Goal: Transaction & Acquisition: Purchase product/service

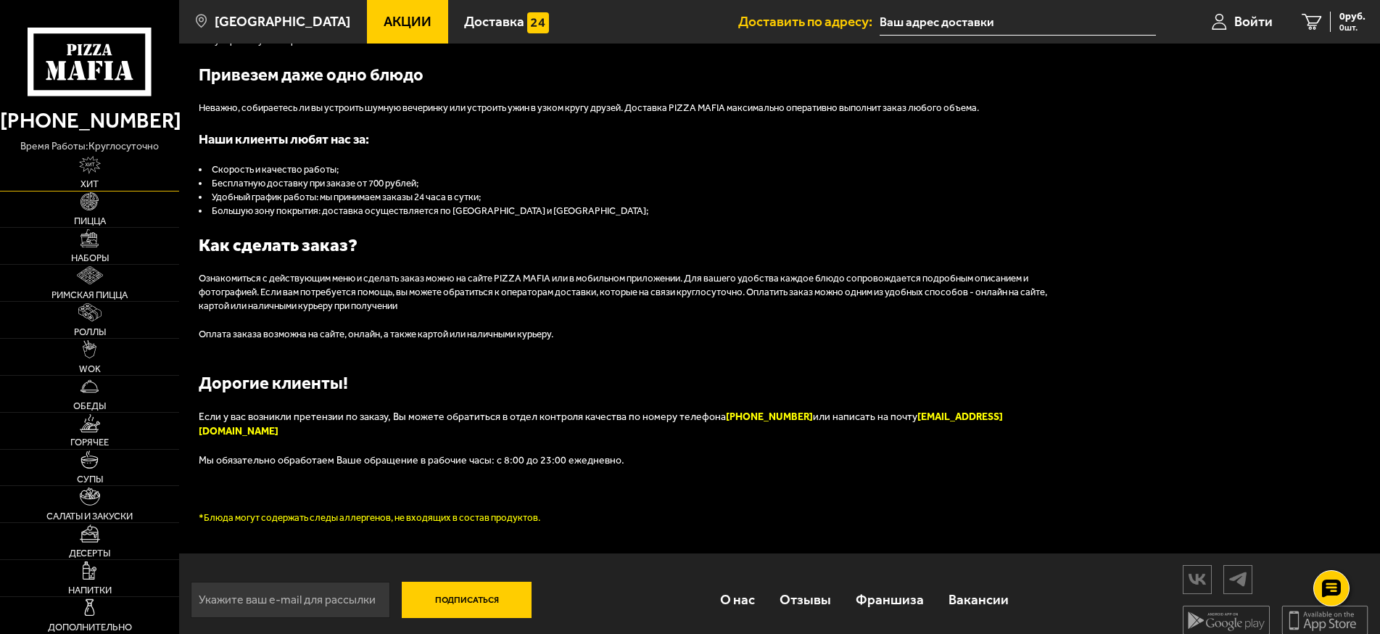
scroll to position [1663, 0]
click at [120, 216] on link "Пицца" at bounding box center [89, 209] width 179 height 36
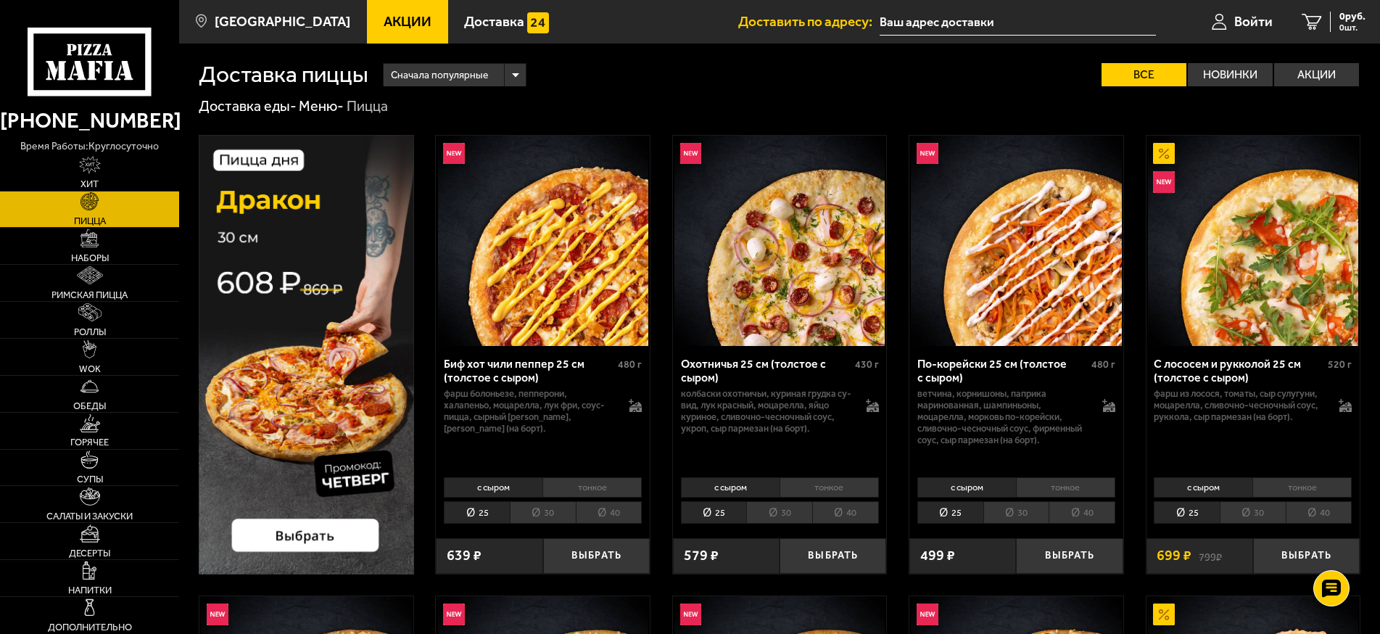
click at [322, 234] on img at bounding box center [306, 355] width 215 height 440
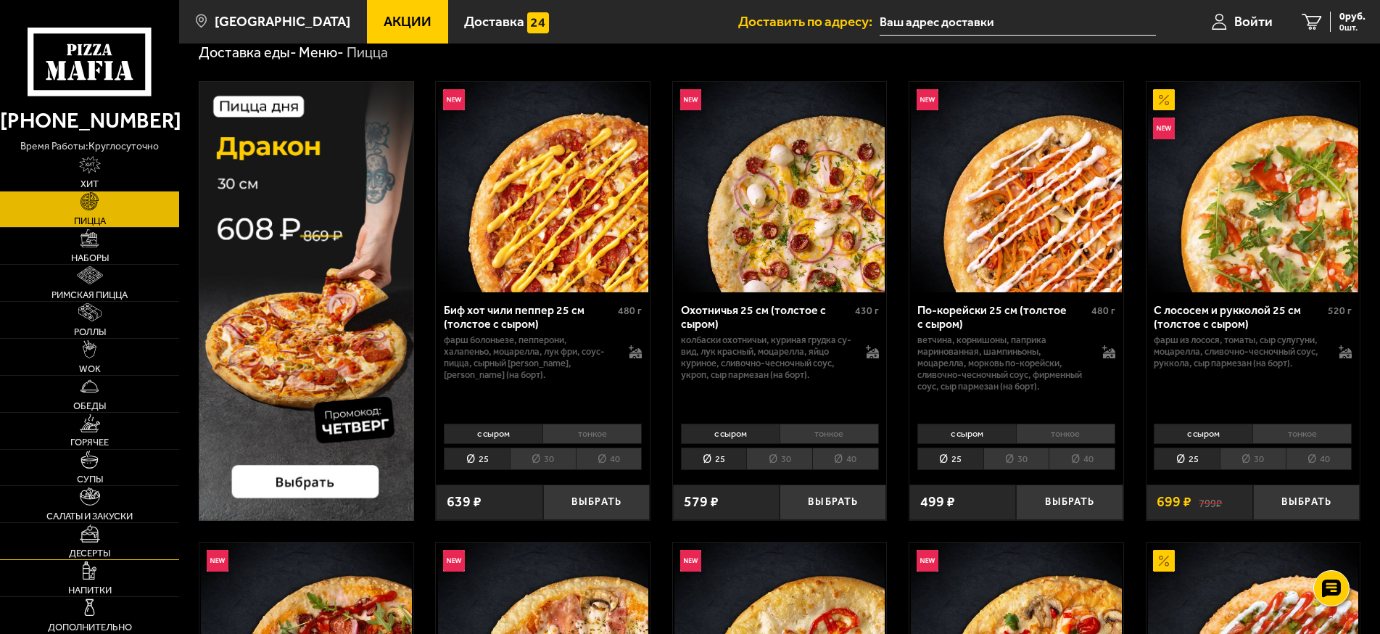
scroll to position [145, 0]
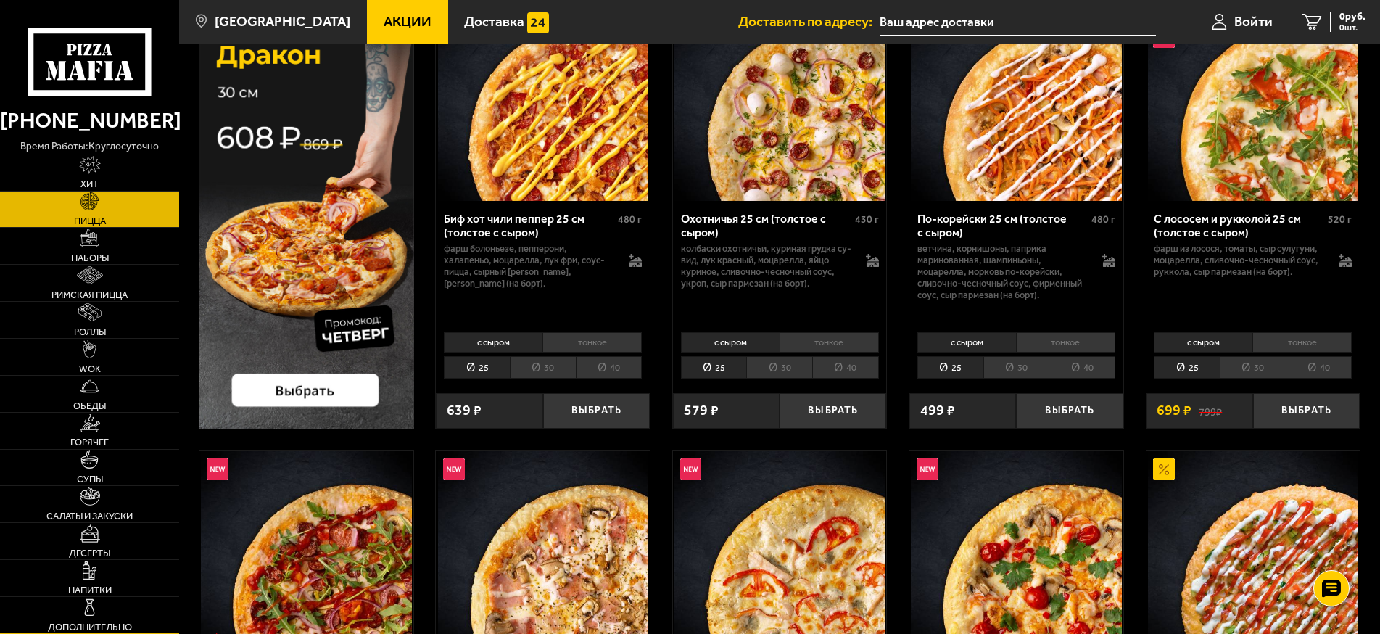
click at [123, 600] on link "Дополнительно" at bounding box center [89, 615] width 179 height 36
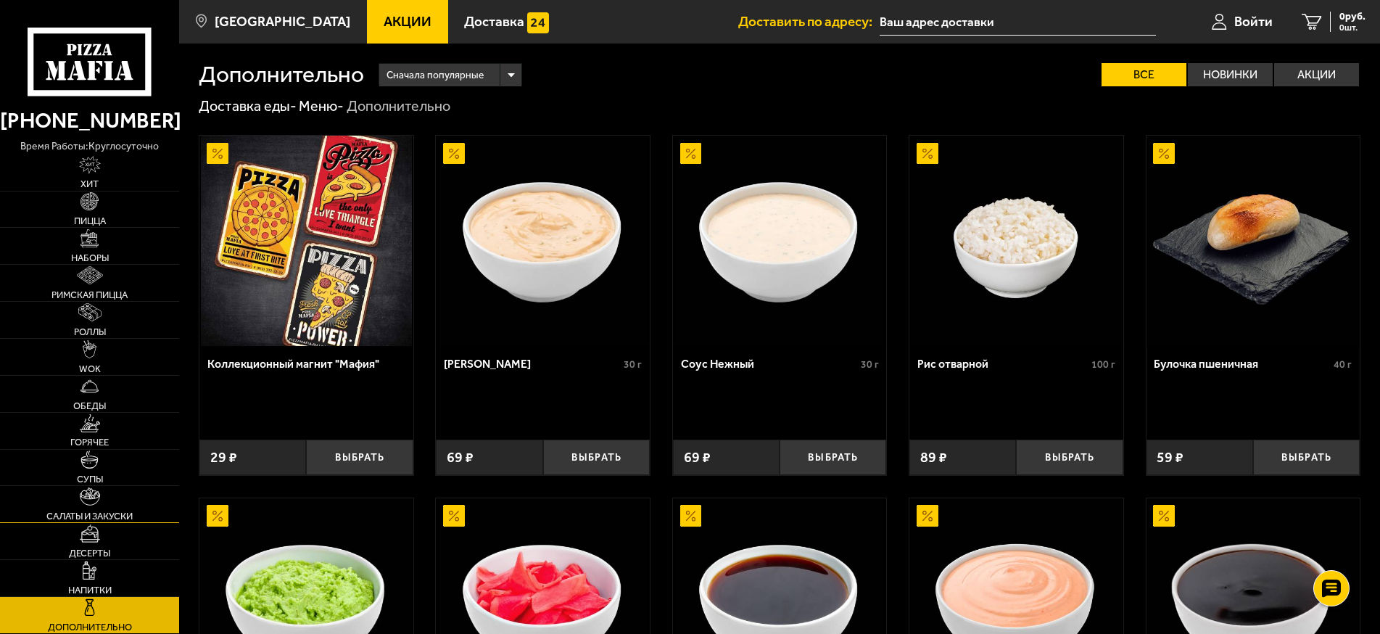
click at [101, 510] on link "Салаты и закуски" at bounding box center [89, 504] width 179 height 36
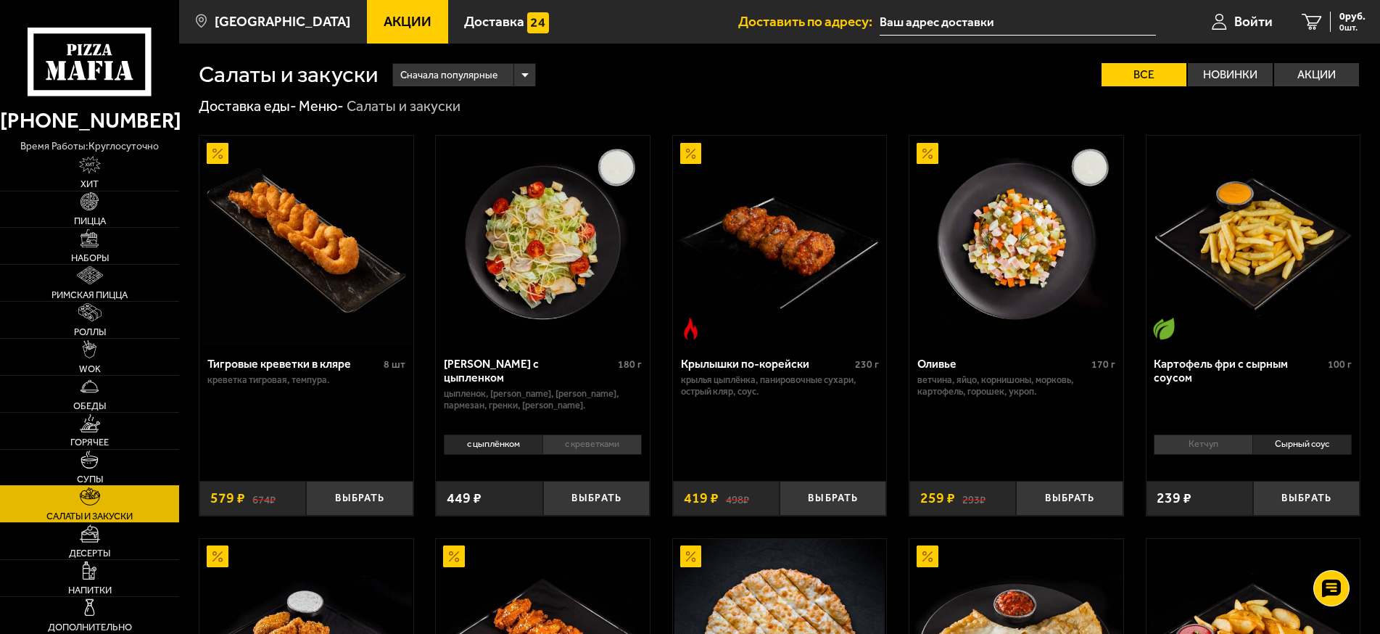
click at [120, 465] on link "Супы" at bounding box center [89, 468] width 179 height 36
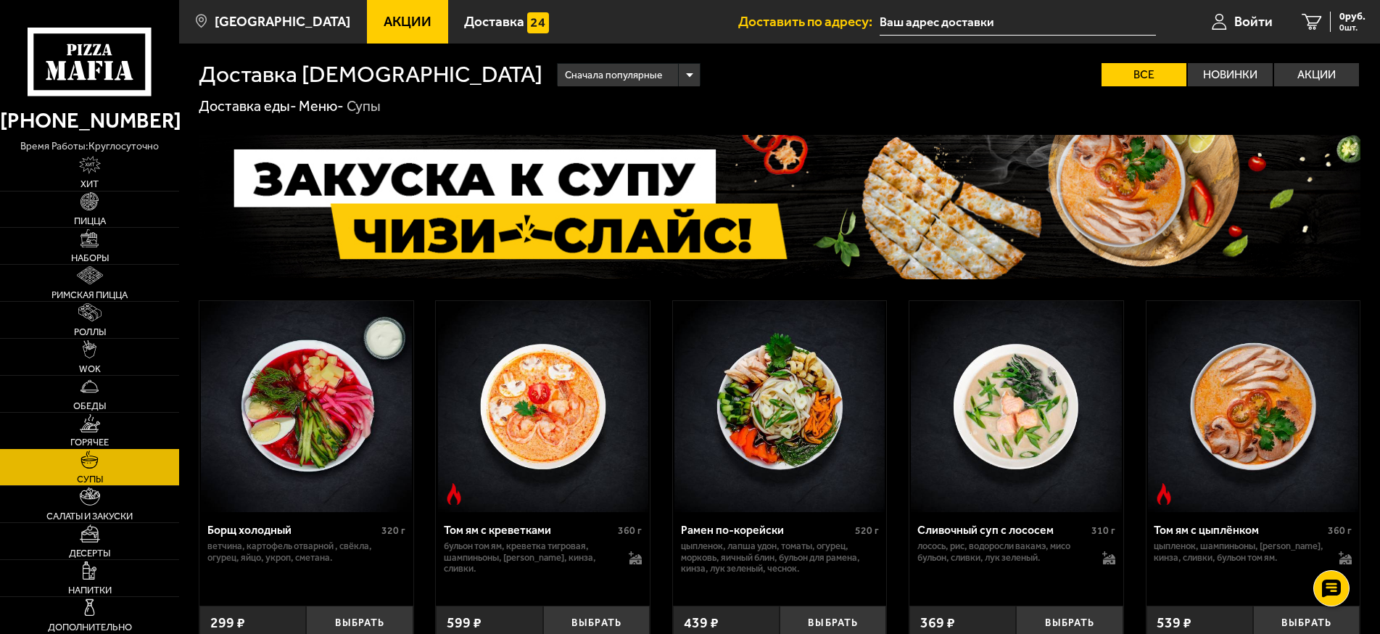
click at [126, 442] on link "Горячее" at bounding box center [89, 431] width 179 height 36
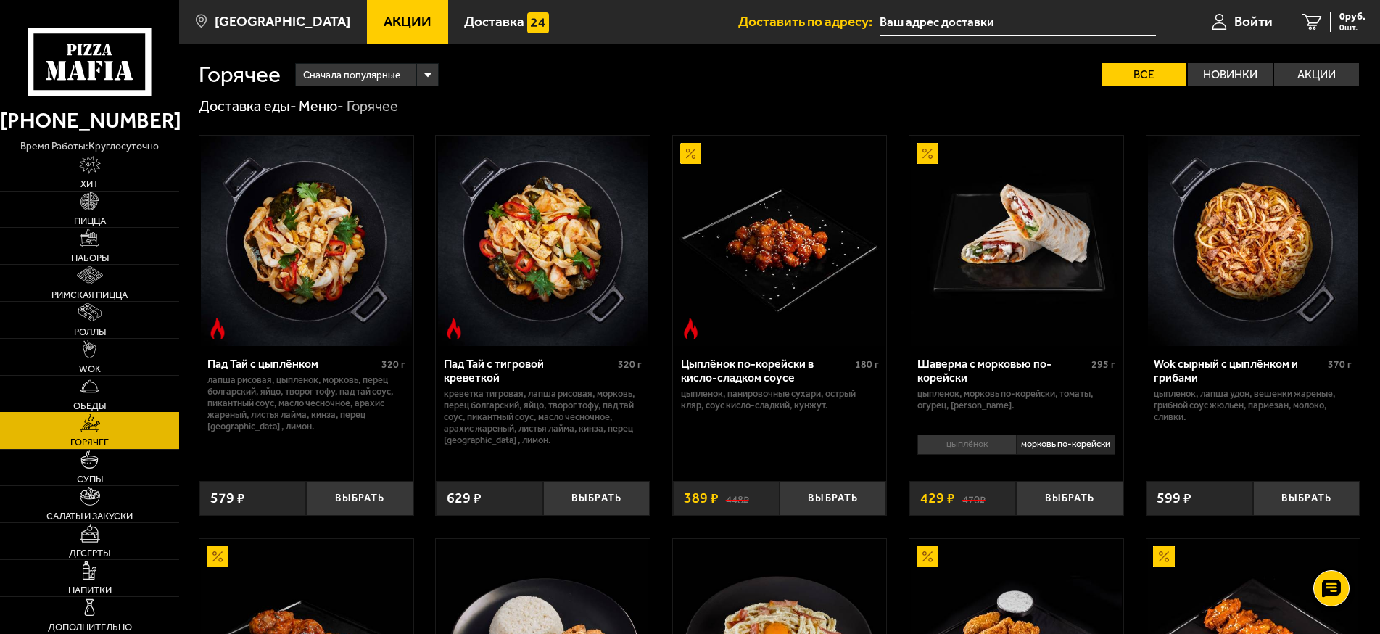
click at [135, 390] on link "Обеды" at bounding box center [89, 394] width 179 height 36
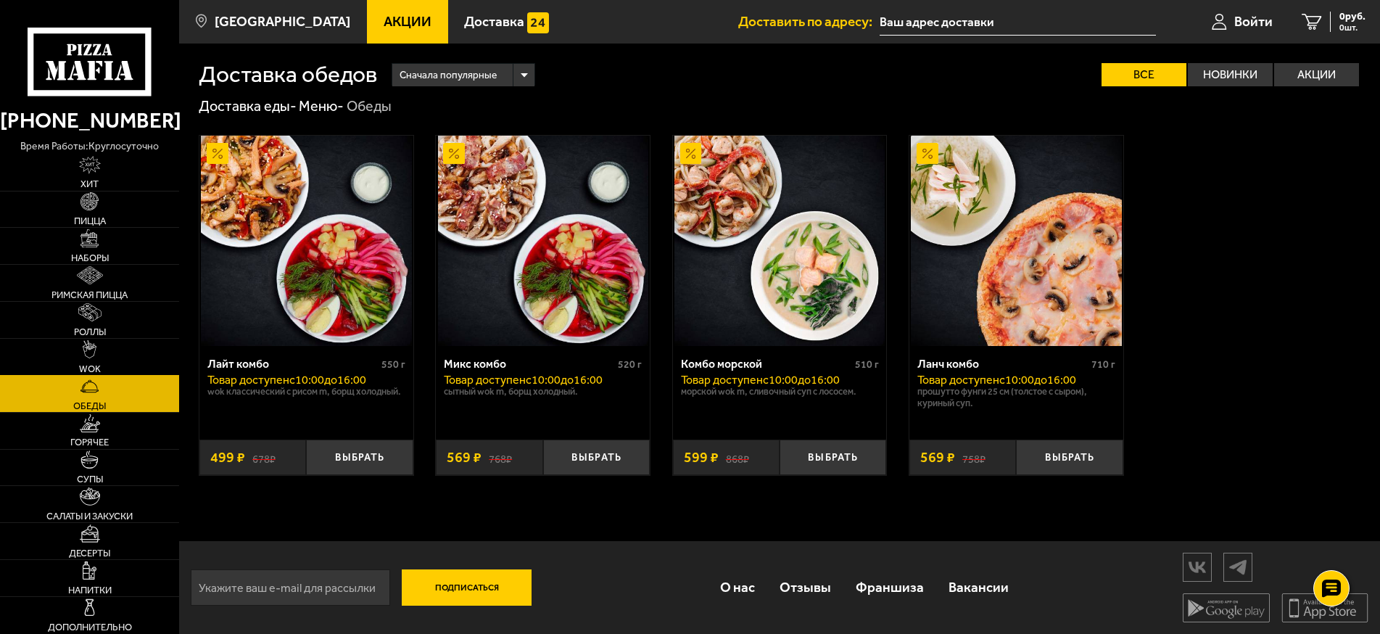
click at [148, 366] on link "WOK" at bounding box center [89, 357] width 179 height 36
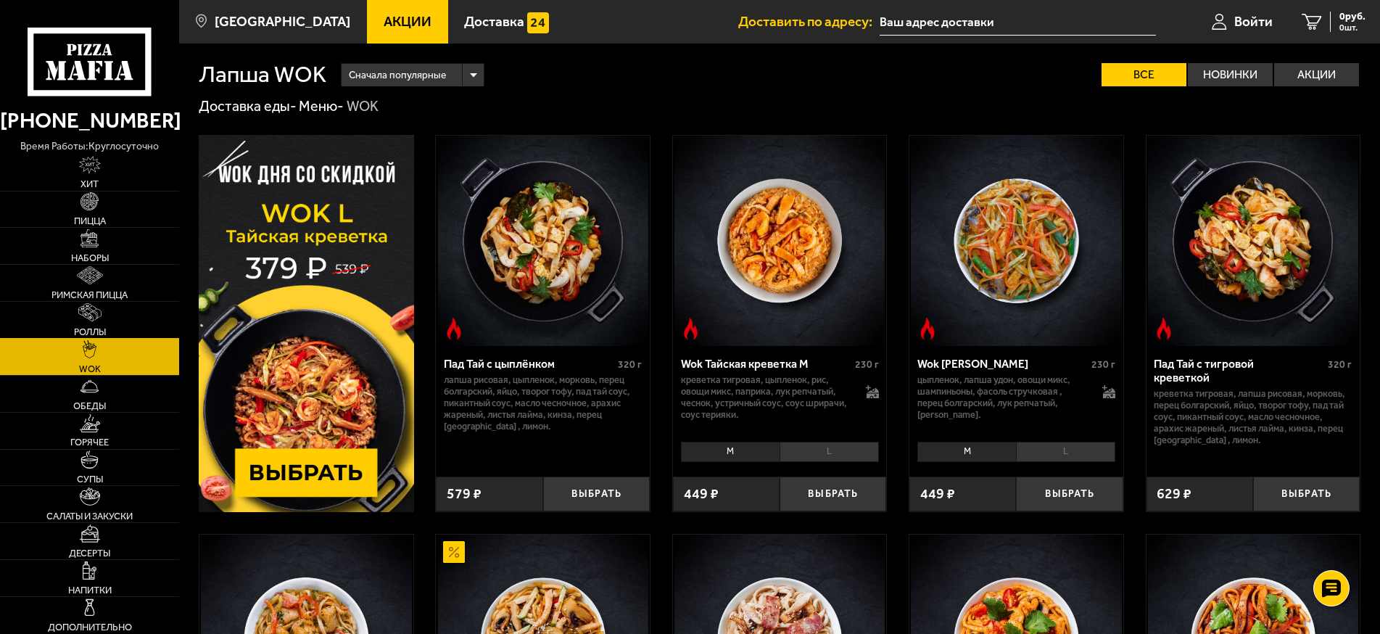
click at [146, 325] on link "Роллы" at bounding box center [89, 320] width 179 height 36
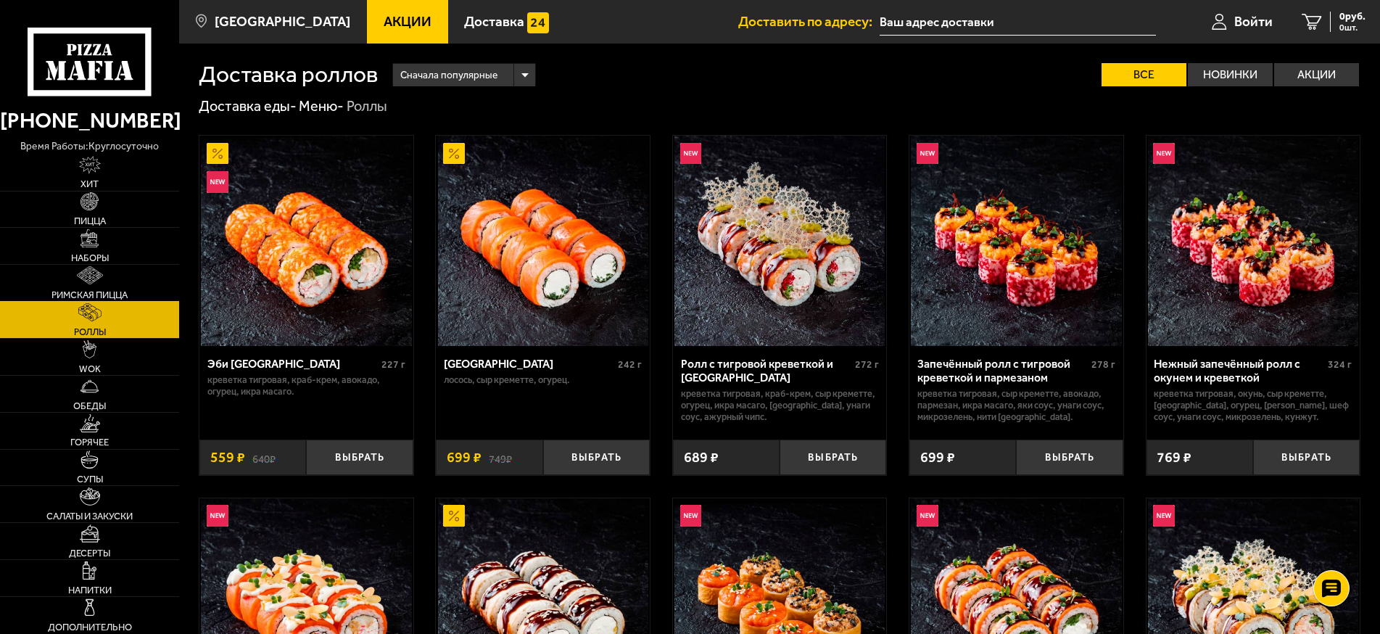
click at [152, 278] on link "Римская пицца" at bounding box center [89, 283] width 179 height 36
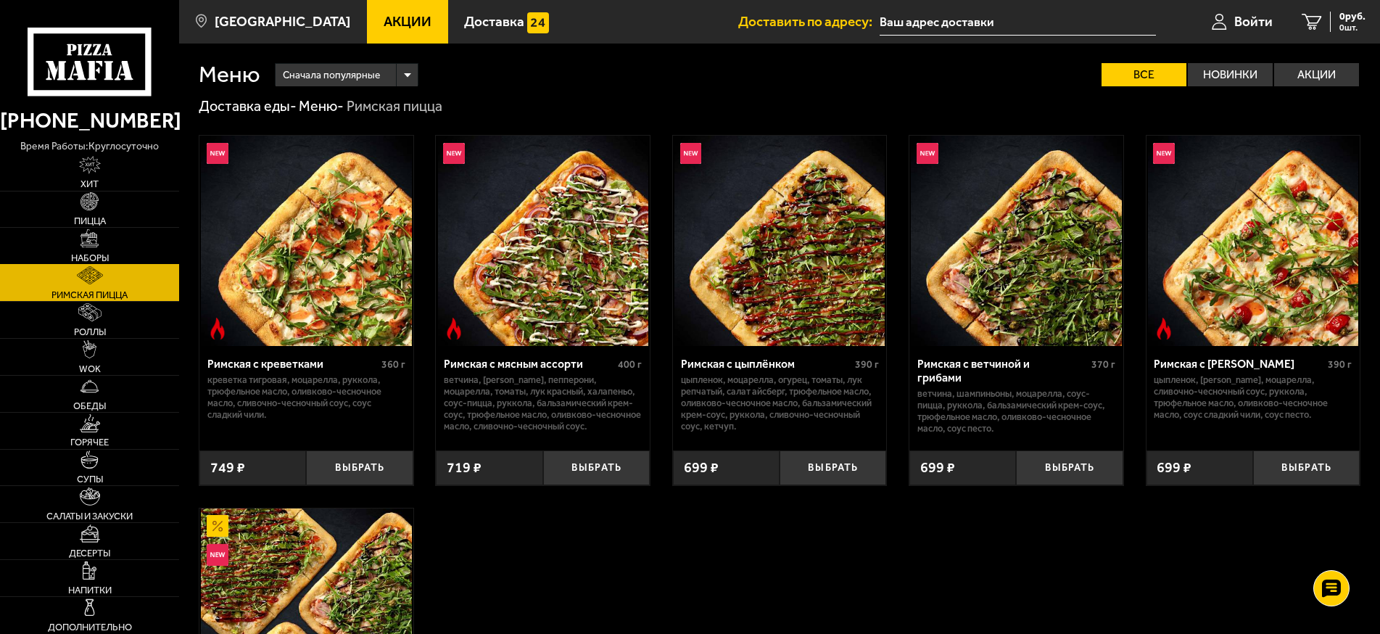
click at [134, 255] on link "Наборы" at bounding box center [89, 246] width 179 height 36
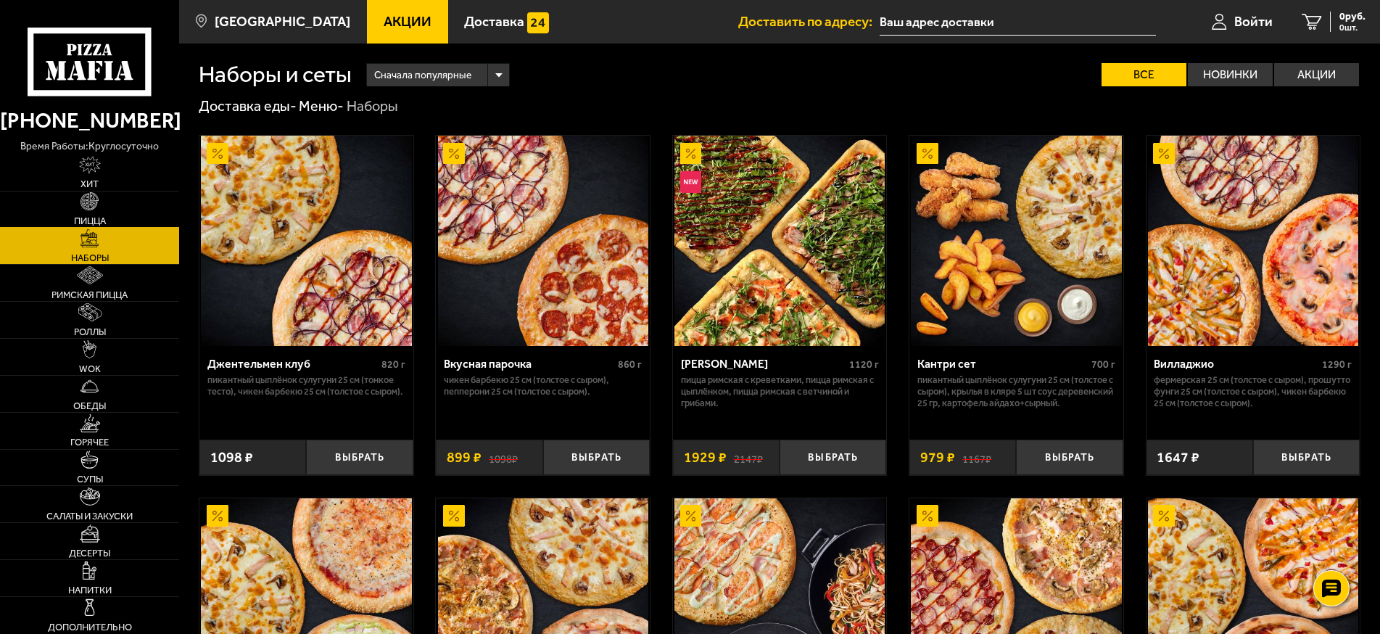
click at [156, 211] on link "Пицца" at bounding box center [89, 209] width 179 height 36
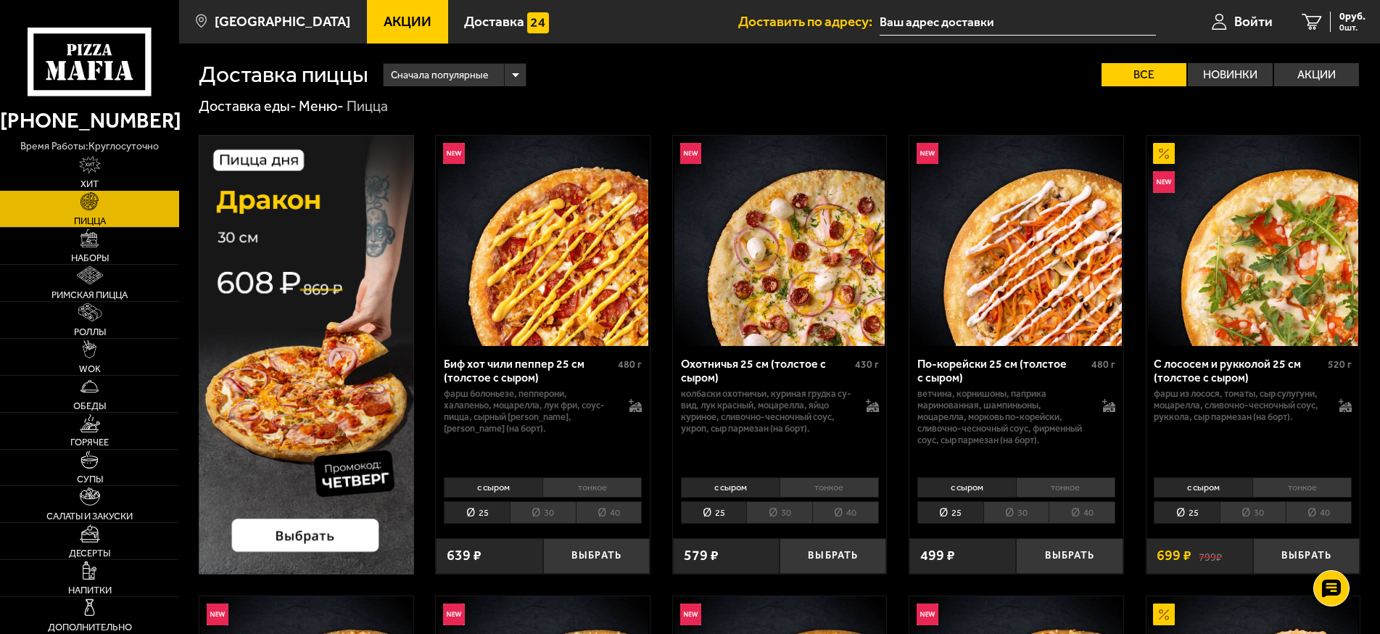
click at [135, 168] on link "Хит" at bounding box center [89, 172] width 179 height 36
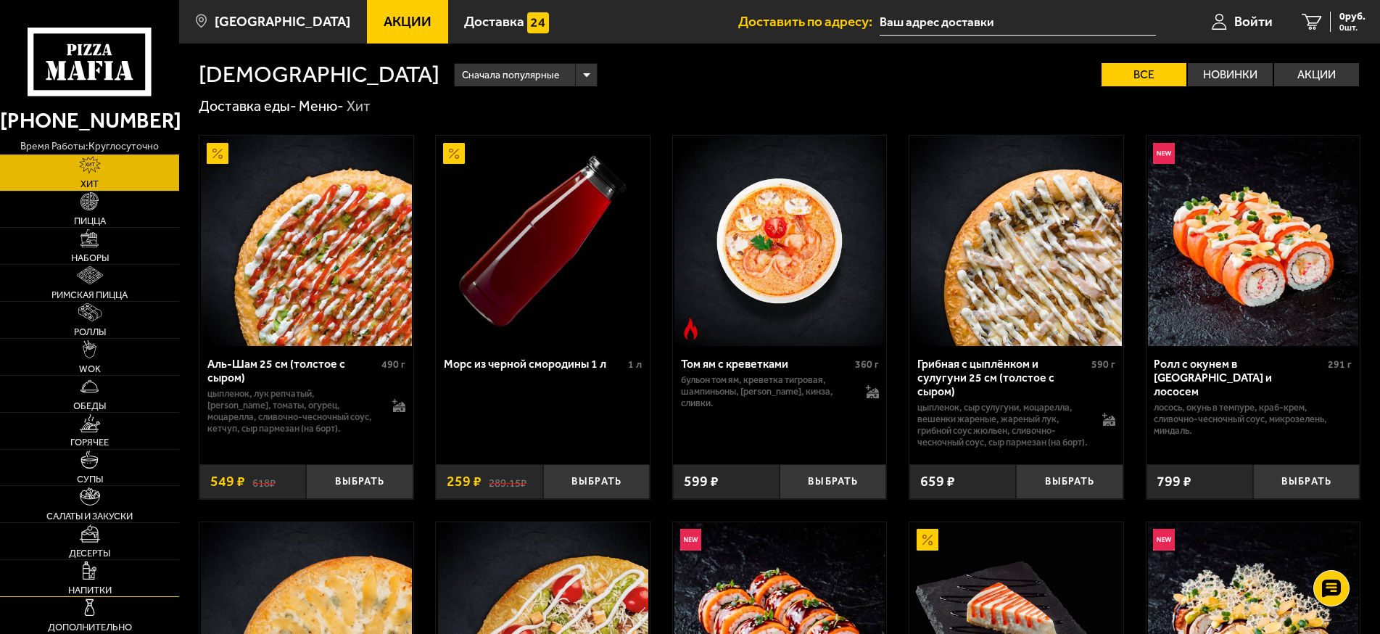
click at [141, 576] on link "Напитки" at bounding box center [89, 578] width 179 height 36
